Goal: Task Accomplishment & Management: Complete application form

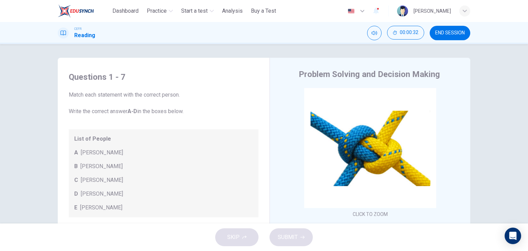
click at [480, 89] on div "Questions 1 - 7 Match each statement with the correct person. Write the correct…" at bounding box center [264, 133] width 528 height 179
click at [494, 136] on div "Questions 1 - 7 Match each statement with the correct person. Write the correct…" at bounding box center [264, 133] width 528 height 179
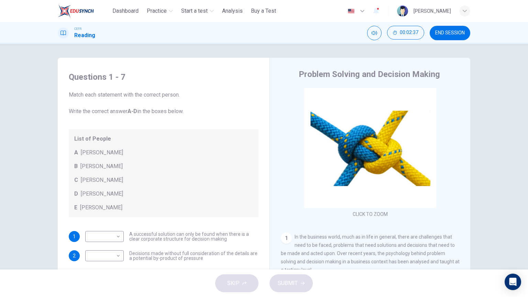
click at [498, 185] on div "Questions 1 - 7 Match each statement with the correct person. Write the correct…" at bounding box center [264, 156] width 528 height 225
click at [489, 111] on div "Questions 1 - 7 Match each statement with the correct person. Write the correct…" at bounding box center [264, 156] width 528 height 225
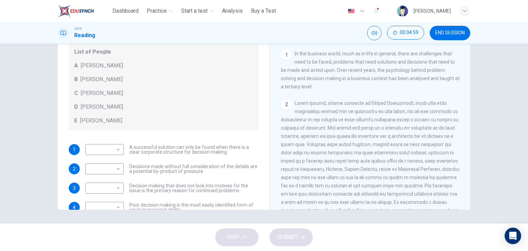
scroll to position [103, 0]
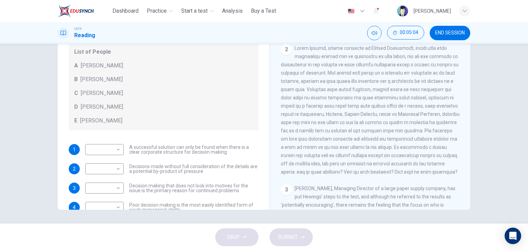
click at [366, 101] on span at bounding box center [370, 109] width 179 height 129
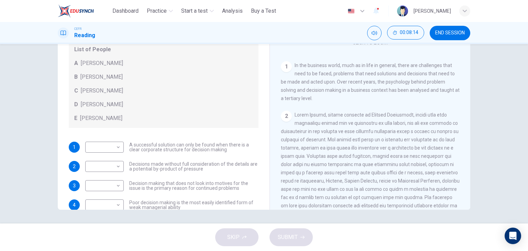
scroll to position [4, 0]
click at [109, 147] on body "This site uses cookies, as explained in our Privacy Policy . If you agree to th…" at bounding box center [264, 125] width 528 height 251
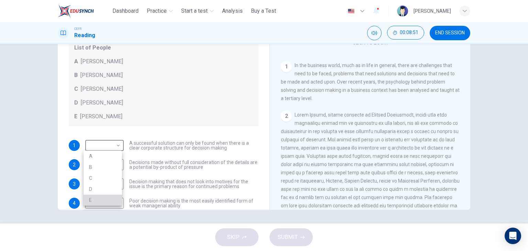
click at [99, 200] on li "E" at bounding box center [103, 200] width 38 height 11
type input "*"
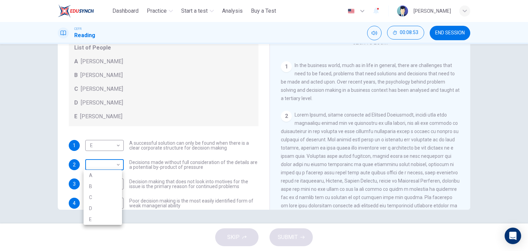
click at [105, 164] on body "This site uses cookies, as explained in our Privacy Policy . If you agree to th…" at bounding box center [264, 125] width 528 height 251
click at [106, 175] on li "A" at bounding box center [103, 175] width 38 height 11
type input "*"
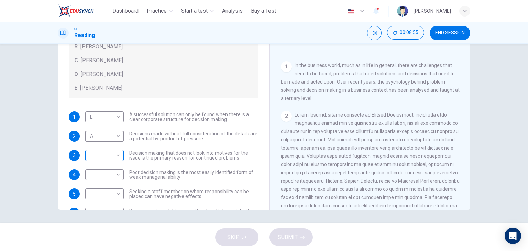
scroll to position [38, 0]
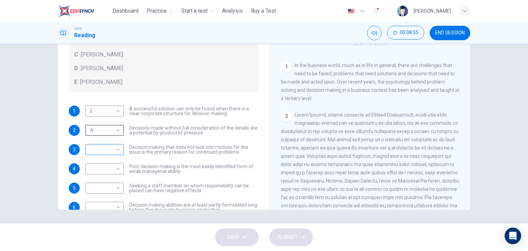
click at [118, 152] on body "This site uses cookies, as explained in our Privacy Policy . If you agree to th…" at bounding box center [264, 125] width 528 height 251
click at [109, 170] on li "B" at bounding box center [103, 171] width 38 height 11
type input "*"
click at [108, 167] on body "This site uses cookies, as explained in our Privacy Policy . If you agree to th…" at bounding box center [264, 125] width 528 height 251
click at [108, 179] on li "A" at bounding box center [103, 179] width 38 height 11
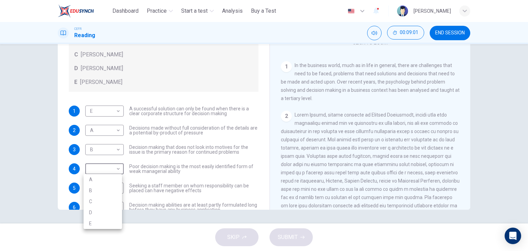
type input "*"
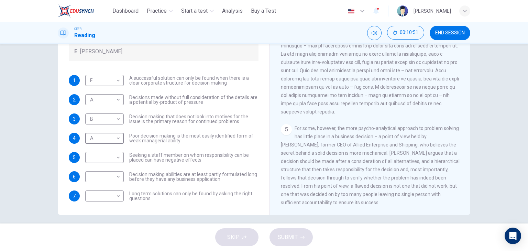
scroll to position [87, 0]
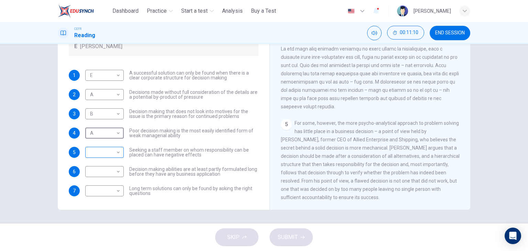
click at [114, 155] on body "This site uses cookies, as explained in our Privacy Policy . If you agree to th…" at bounding box center [264, 125] width 528 height 251
click at [96, 209] on li "E" at bounding box center [103, 206] width 38 height 11
type input "*"
click at [105, 172] on body "This site uses cookies, as explained in our Privacy Policy . If you agree to th…" at bounding box center [264, 125] width 528 height 251
click at [104, 183] on li "A" at bounding box center [103, 182] width 38 height 11
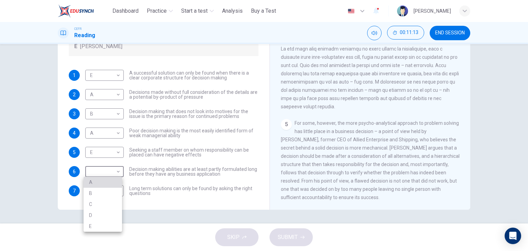
type input "*"
click at [104, 188] on body "This site uses cookies, as explained in our Privacy Policy . If you agree to th…" at bounding box center [264, 125] width 528 height 251
click at [103, 207] on li "B" at bounding box center [103, 206] width 38 height 11
type input "*"
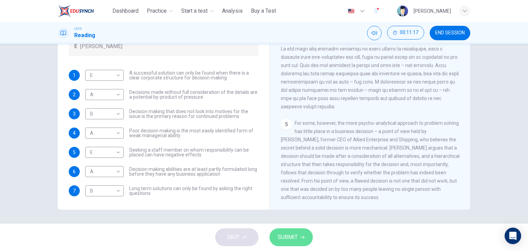
click at [290, 235] on span "SUBMIT" at bounding box center [288, 237] width 20 height 10
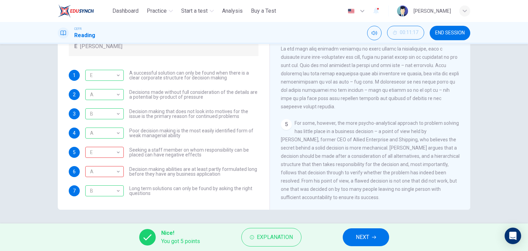
click at [369, 238] on span "NEXT" at bounding box center [362, 237] width 13 height 10
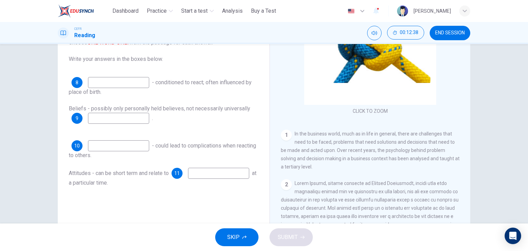
scroll to position [34, 0]
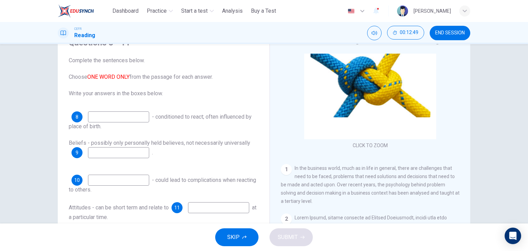
click at [149, 116] on input at bounding box center [118, 116] width 61 height 11
click at [148, 116] on input at bounding box center [118, 116] width 61 height 11
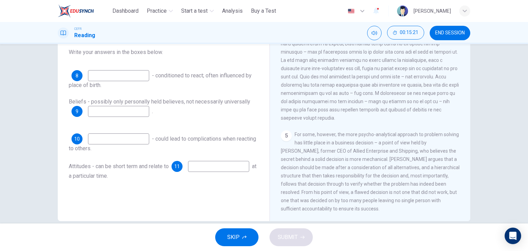
scroll to position [87, 0]
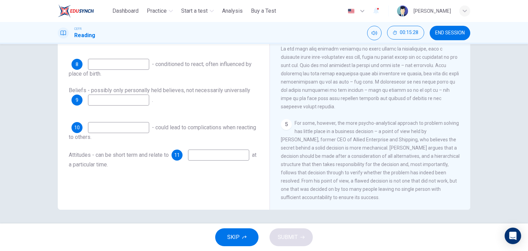
click at [441, 154] on div "5 For some, however, the more psycho-analytical approach to problem solving has…" at bounding box center [370, 160] width 179 height 82
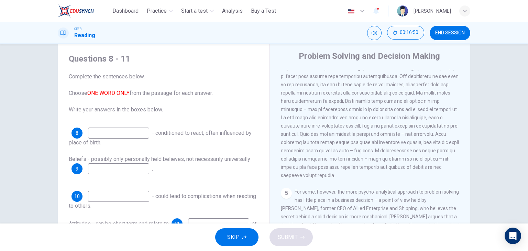
scroll to position [53, 0]
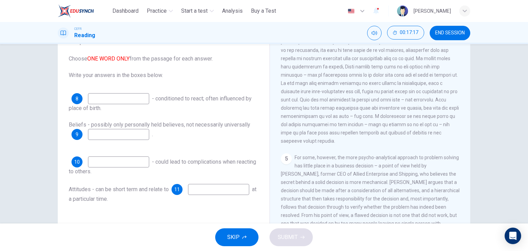
drag, startPoint x: 248, startPoint y: 51, endPoint x: 246, endPoint y: 47, distance: 4.3
click at [146, 101] on input at bounding box center [118, 98] width 61 height 11
click at [177, 83] on div "Questions 8 - 11 Complete the sentences below. Choose ONE WORD ONLY from the pa…" at bounding box center [163, 111] width 201 height 198
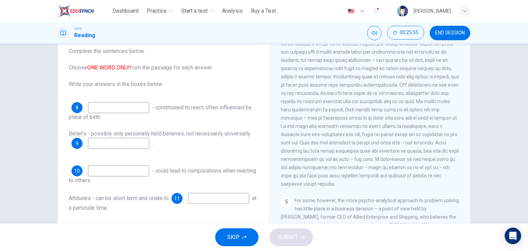
scroll to position [46, 0]
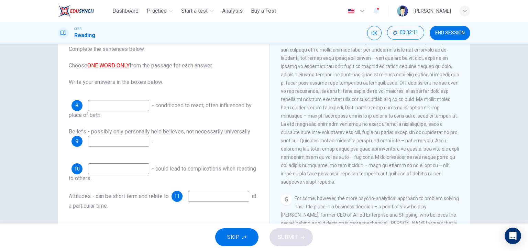
click at [138, 101] on input at bounding box center [118, 105] width 61 height 11
type input "**********"
click at [121, 141] on input at bounding box center [118, 141] width 61 height 11
type input "******"
click at [109, 174] on div "10 - could lead to complications when reacting to others." at bounding box center [164, 172] width 190 height 19
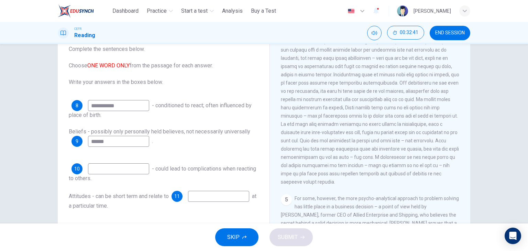
click at [109, 174] on div "10 - could lead to complications when reacting to others." at bounding box center [164, 172] width 190 height 19
click at [106, 170] on input at bounding box center [118, 168] width 61 height 11
type input "**********"
click at [188, 202] on input at bounding box center [218, 196] width 61 height 11
type input "****"
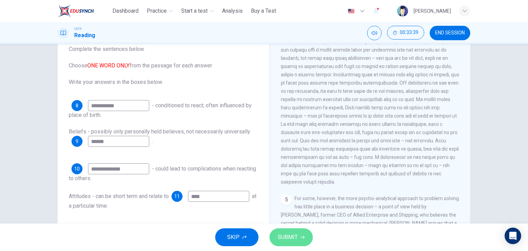
click at [286, 234] on span "SUBMIT" at bounding box center [288, 237] width 20 height 10
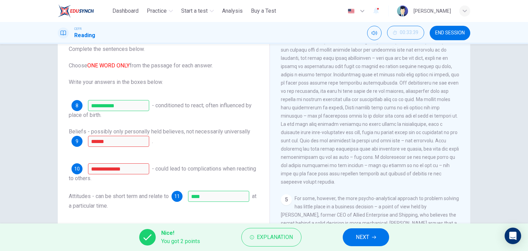
click at [286, 234] on span "Explanation" at bounding box center [275, 237] width 36 height 10
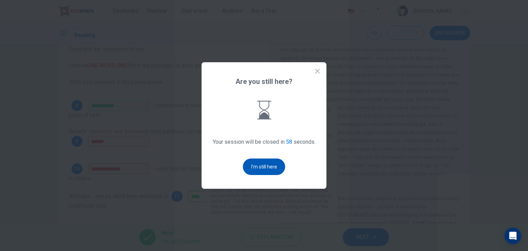
click at [266, 170] on button "I'm still here" at bounding box center [264, 166] width 42 height 16
